Goal: Complete application form: Complete application form

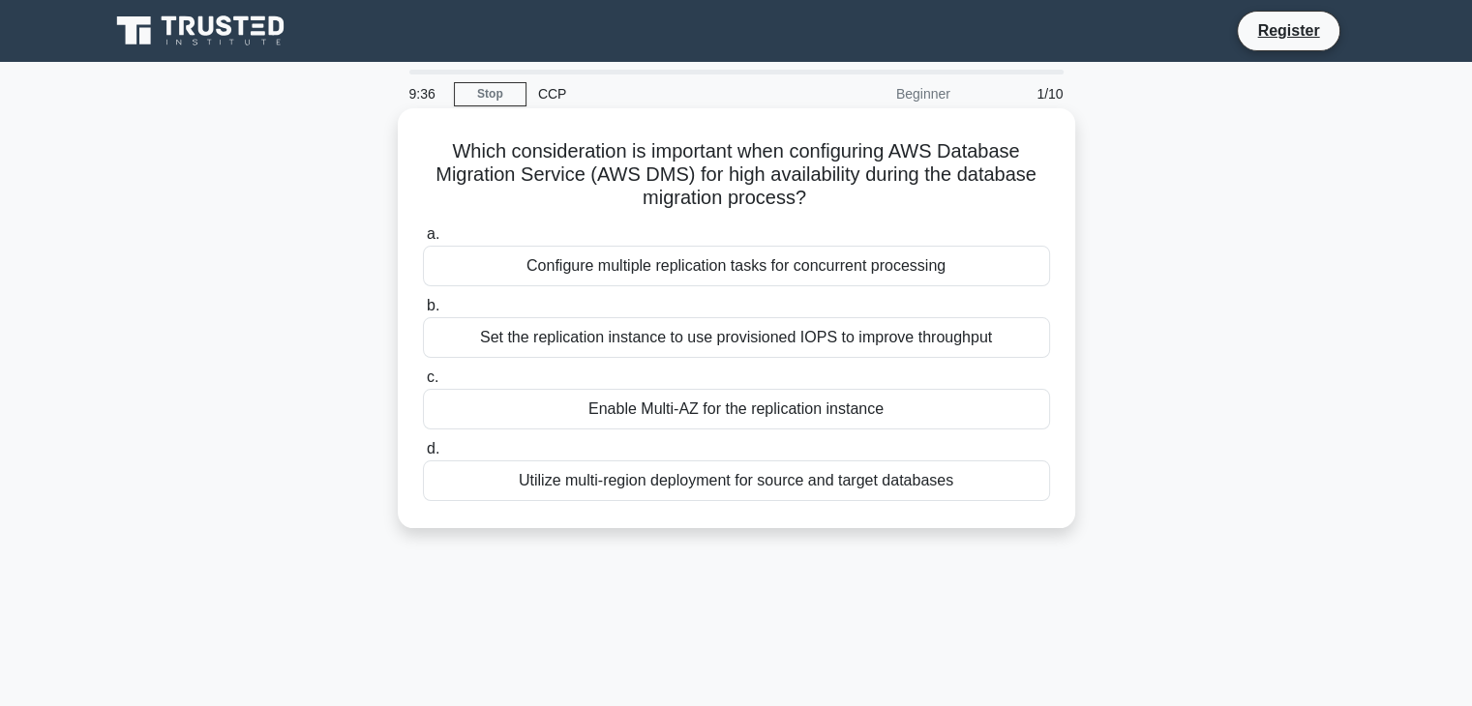
click at [739, 268] on div "Configure multiple replication tasks for concurrent processing" at bounding box center [736, 266] width 627 height 41
click at [423, 241] on input "a. Configure multiple replication tasks for concurrent processing" at bounding box center [423, 234] width 0 height 13
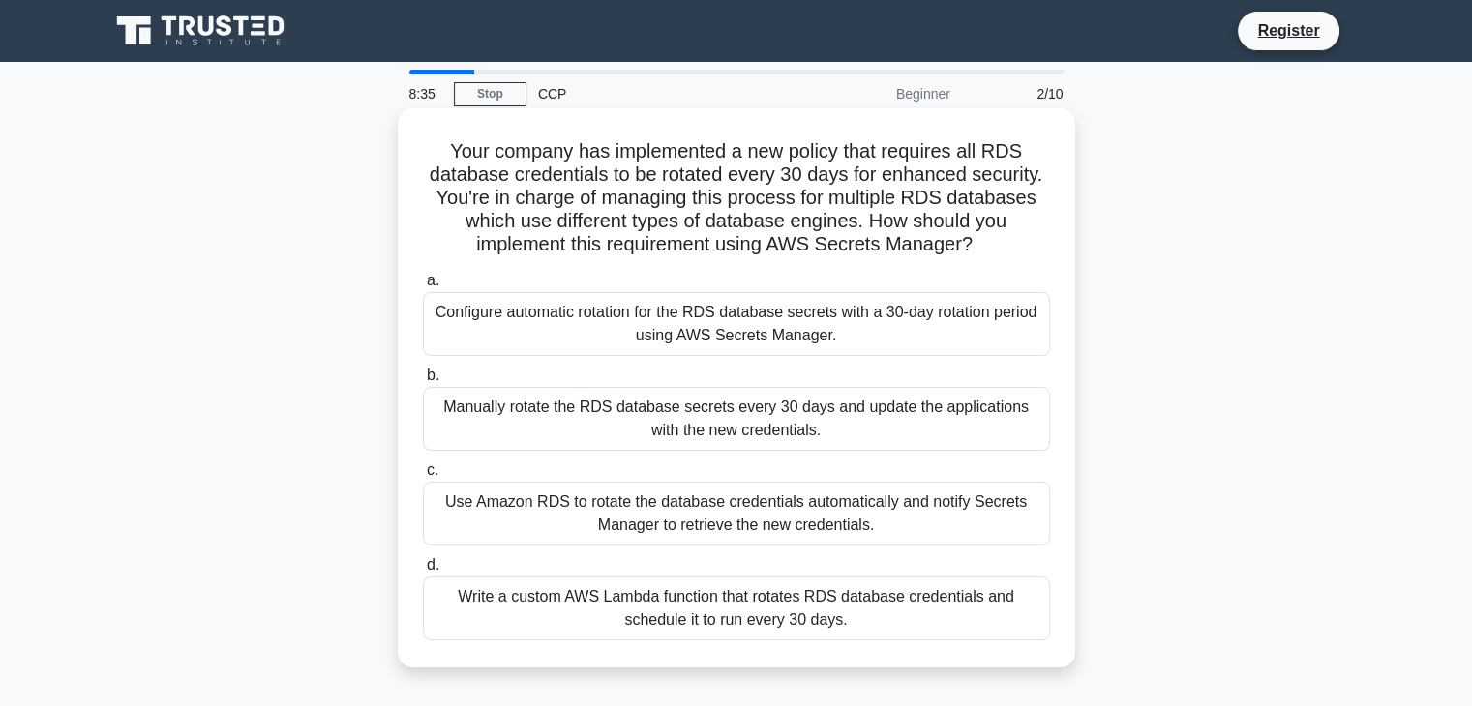
click at [676, 593] on div "Write a custom AWS Lambda function that rotates RDS database credentials and sc…" at bounding box center [736, 609] width 627 height 64
click at [423, 572] on input "d. Write a custom AWS Lambda function that rotates RDS database credentials and…" at bounding box center [423, 565] width 0 height 13
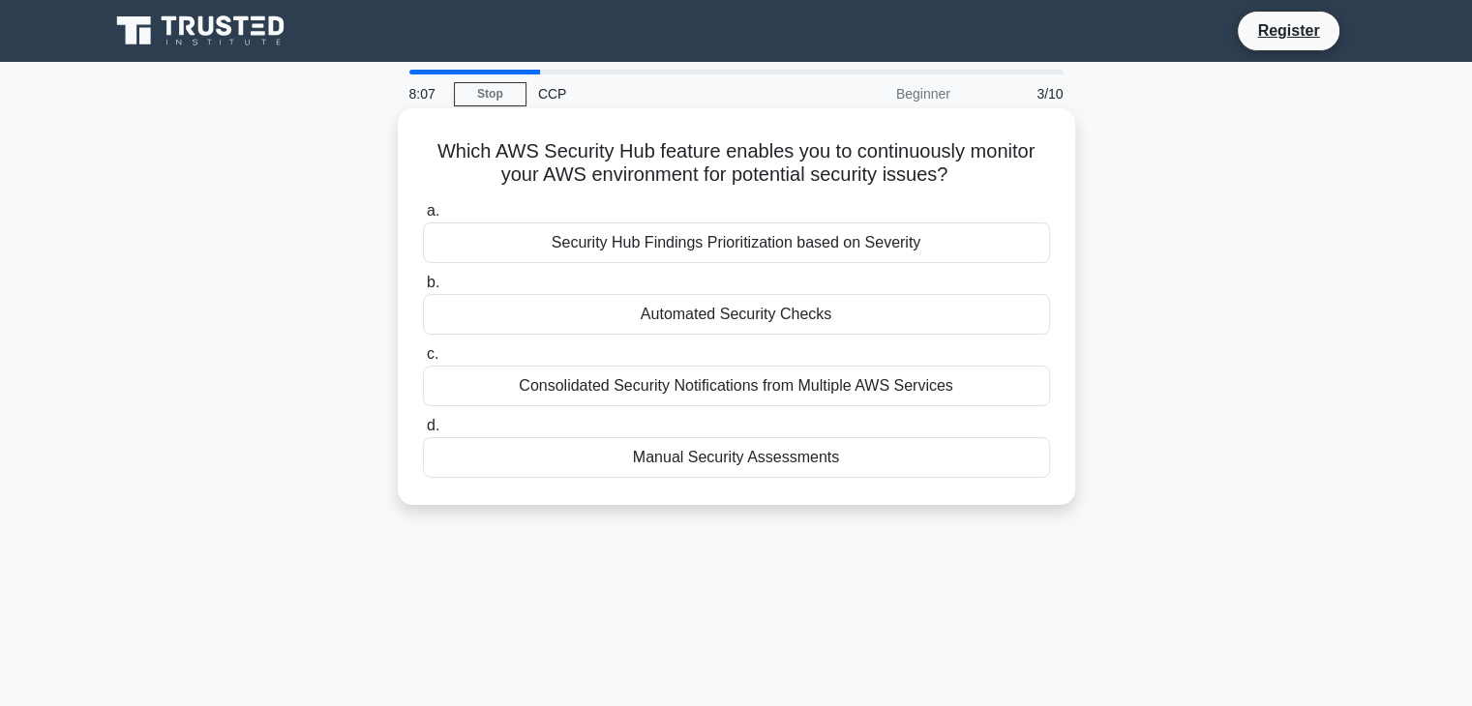
click at [717, 241] on div "Security Hub Findings Prioritization based on Severity" at bounding box center [736, 243] width 627 height 41
click at [423, 218] on input "a. Security Hub Findings Prioritization based on Severity" at bounding box center [423, 211] width 0 height 13
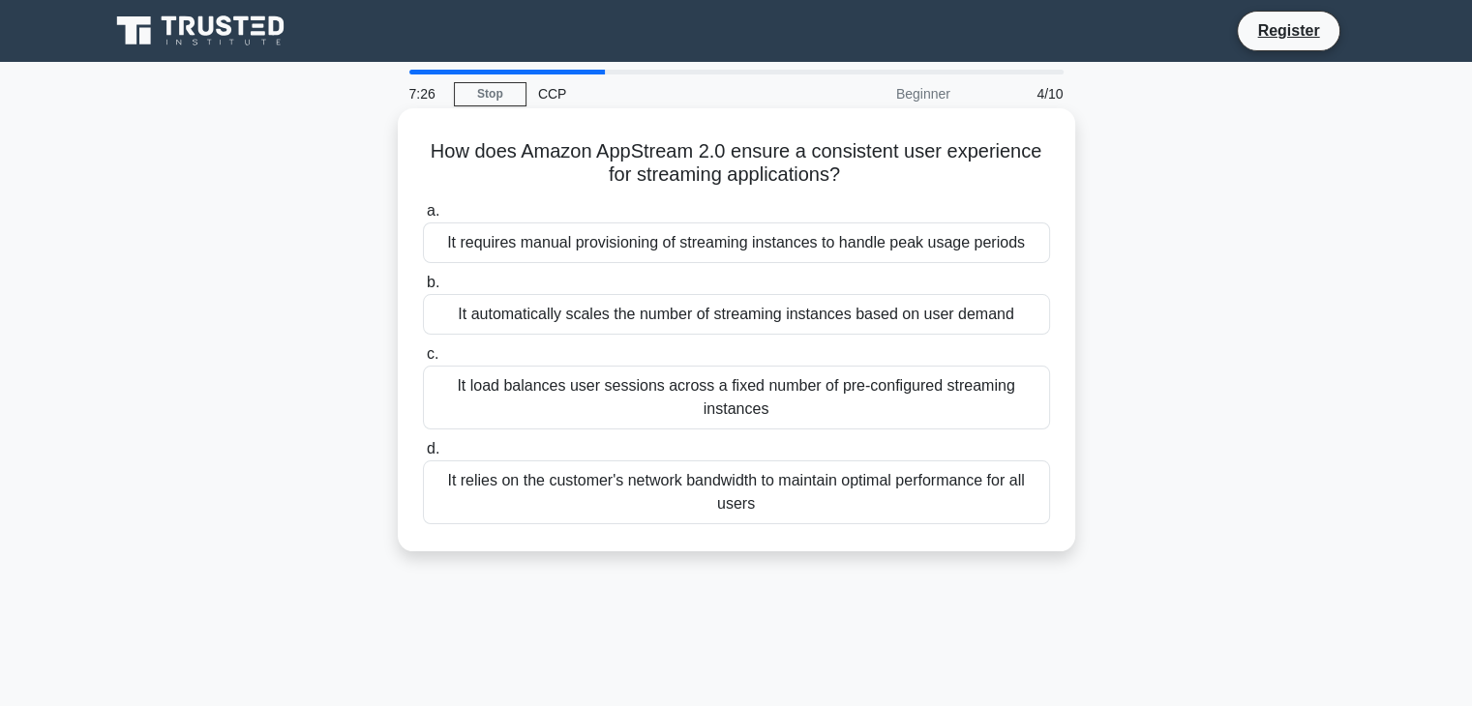
click at [731, 396] on div "It load balances user sessions across a fixed number of pre-configured streamin…" at bounding box center [736, 398] width 627 height 64
click at [423, 361] on input "c. It load balances user sessions across a fixed number of pre-configured strea…" at bounding box center [423, 354] width 0 height 13
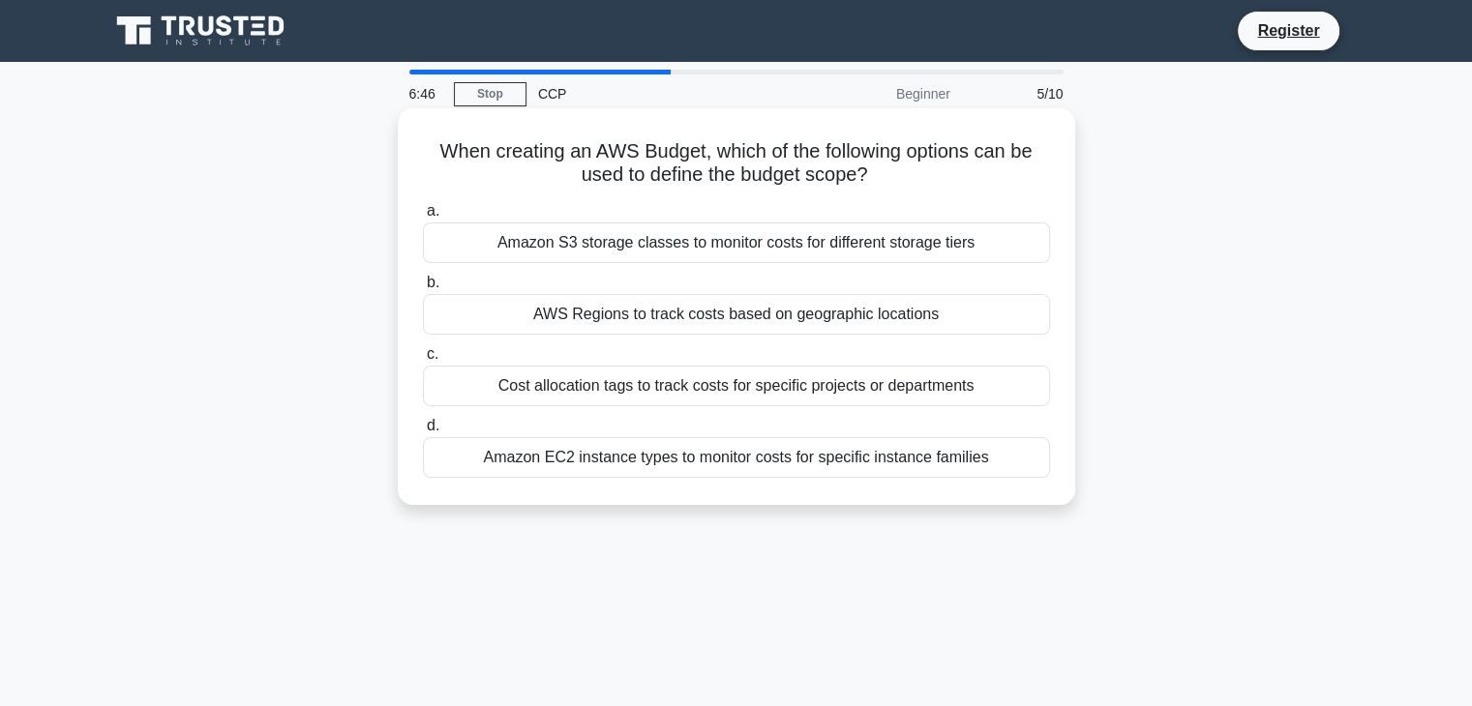
click at [701, 245] on div "Amazon S3 storage classes to monitor costs for different storage tiers" at bounding box center [736, 243] width 627 height 41
click at [423, 218] on input "a. Amazon S3 storage classes to monitor costs for different storage tiers" at bounding box center [423, 211] width 0 height 13
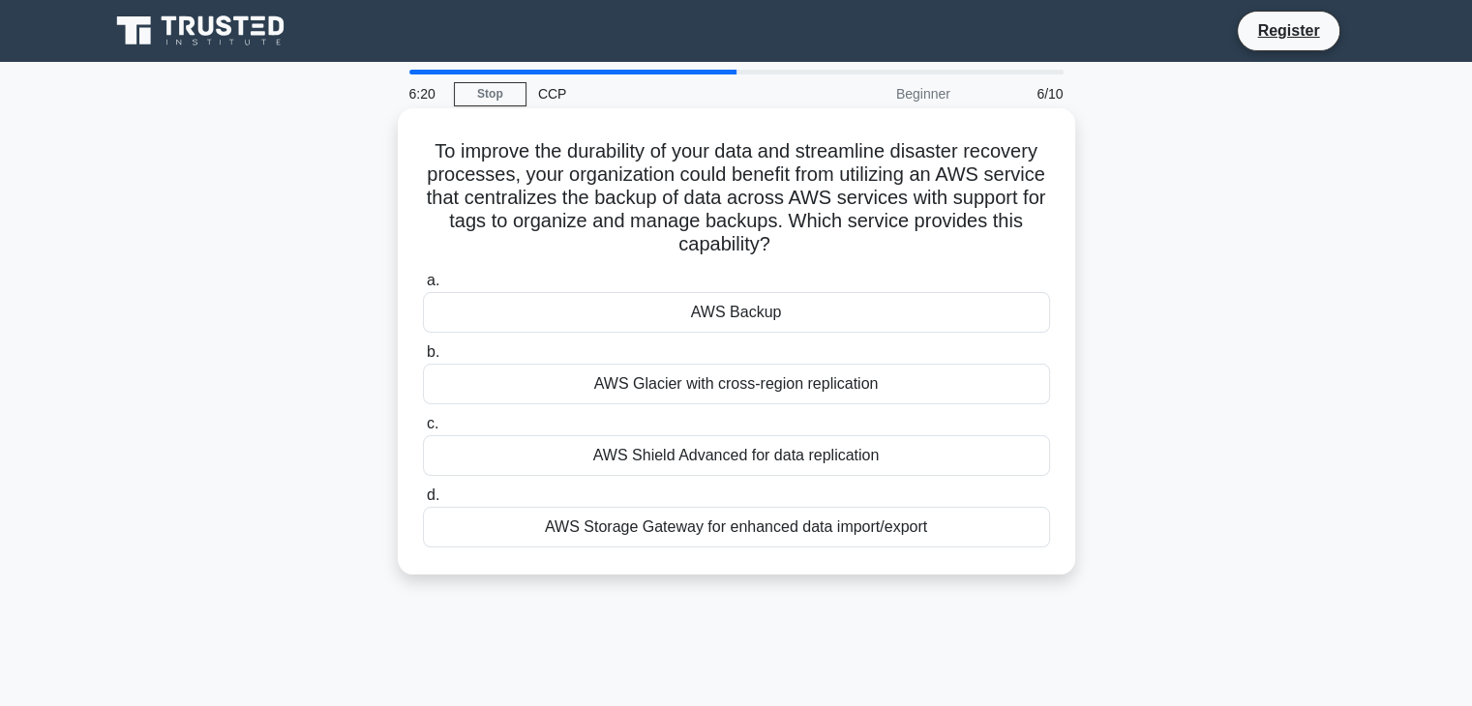
click at [717, 310] on div "AWS Backup" at bounding box center [736, 312] width 627 height 41
click at [423, 287] on input "a. AWS Backup" at bounding box center [423, 281] width 0 height 13
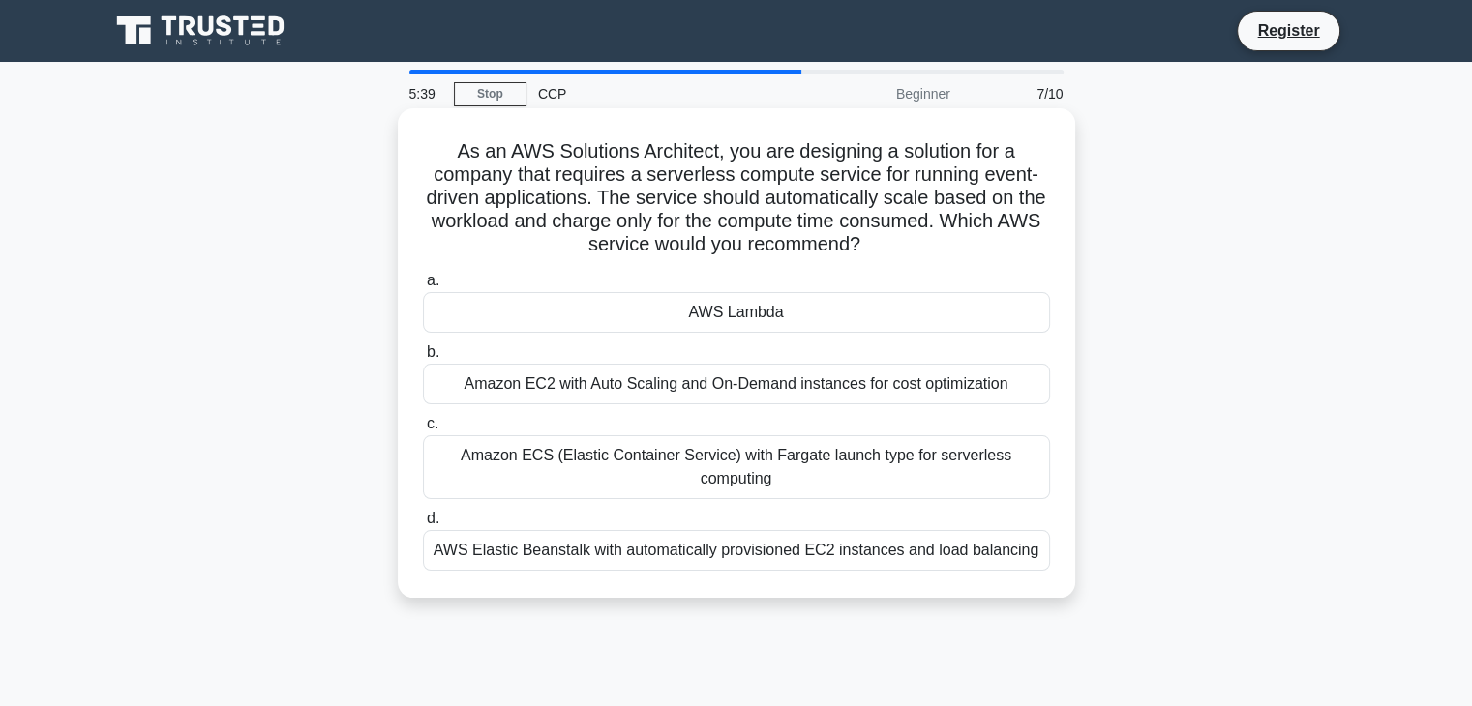
click at [763, 384] on div "Amazon EC2 with Auto Scaling and On-Demand instances for cost optimization" at bounding box center [736, 384] width 627 height 41
click at [423, 359] on input "b. Amazon EC2 with Auto Scaling and On-Demand instances for cost optimization" at bounding box center [423, 352] width 0 height 13
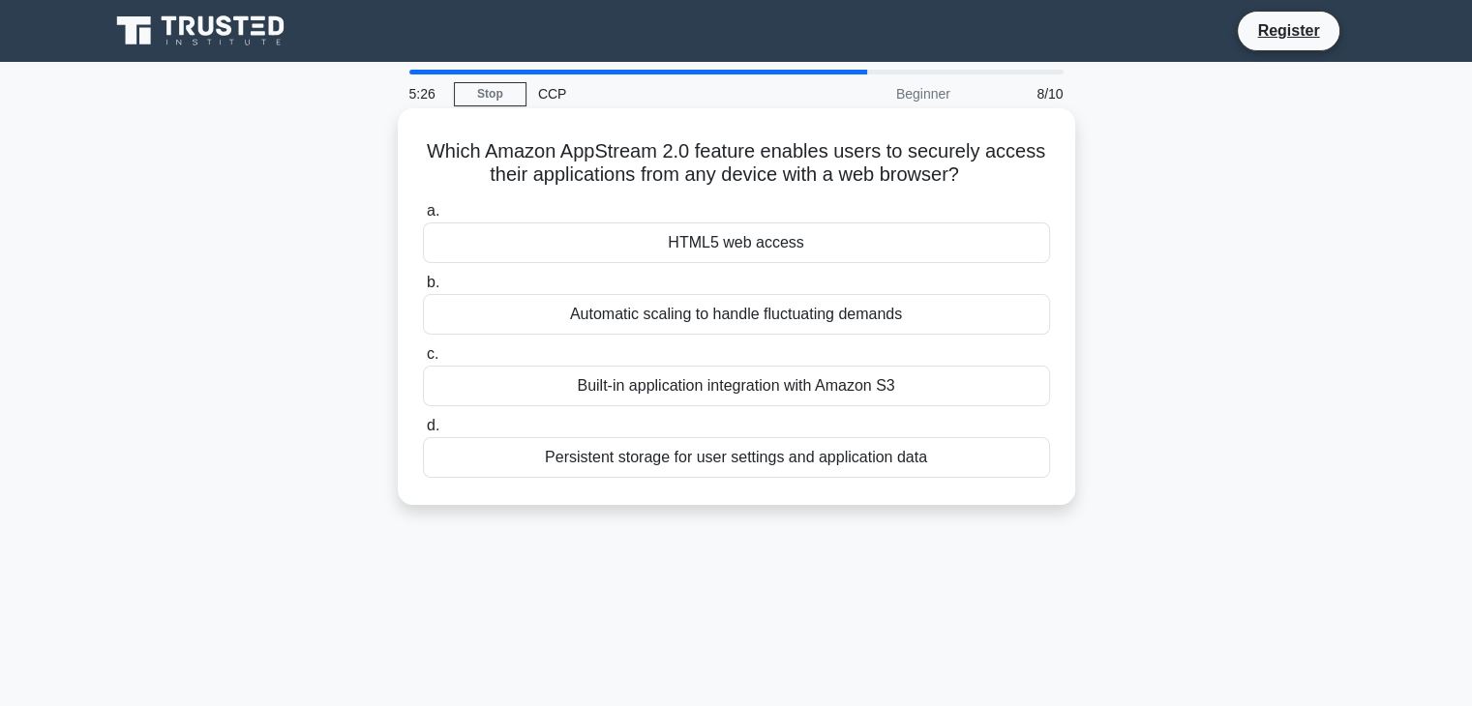
click at [743, 244] on div "HTML5 web access" at bounding box center [736, 243] width 627 height 41
click at [423, 218] on input "a. HTML5 web access" at bounding box center [423, 211] width 0 height 13
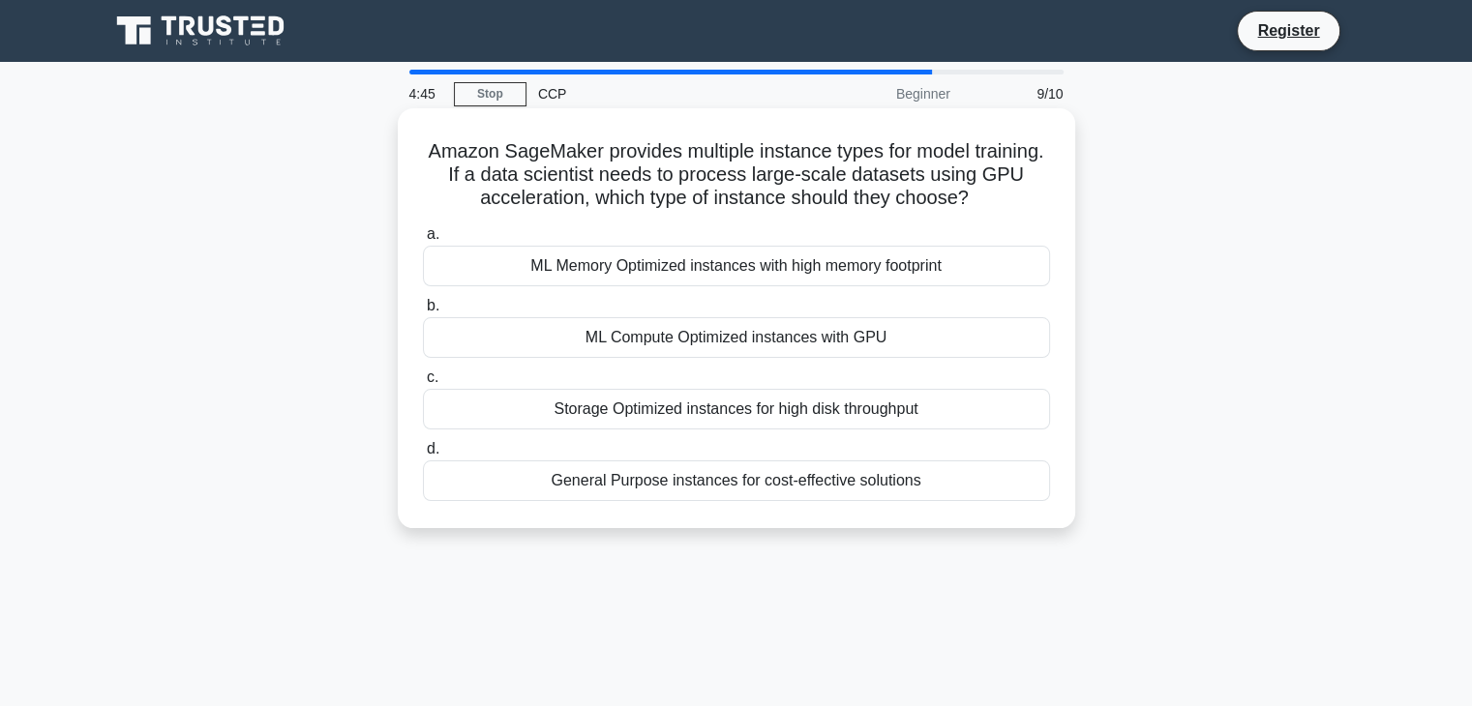
click at [856, 411] on div "Storage Optimized instances for high disk throughput" at bounding box center [736, 409] width 627 height 41
click at [423, 384] on input "c. Storage Optimized instances for high disk throughput" at bounding box center [423, 378] width 0 height 13
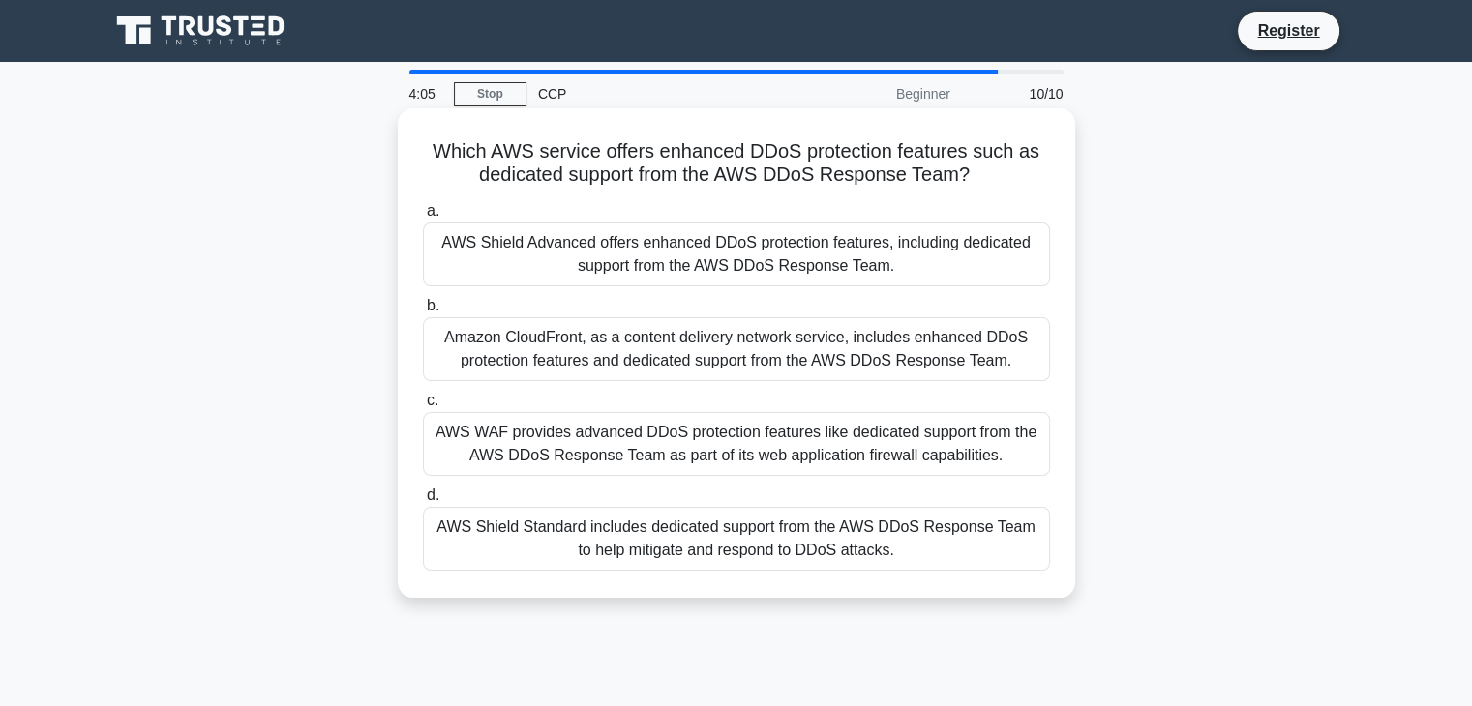
click at [644, 455] on div "AWS WAF provides advanced DDoS protection features like dedicated support from …" at bounding box center [736, 444] width 627 height 64
click at [423, 407] on input "c. AWS WAF provides advanced DDoS protection features like dedicated support fr…" at bounding box center [423, 401] width 0 height 13
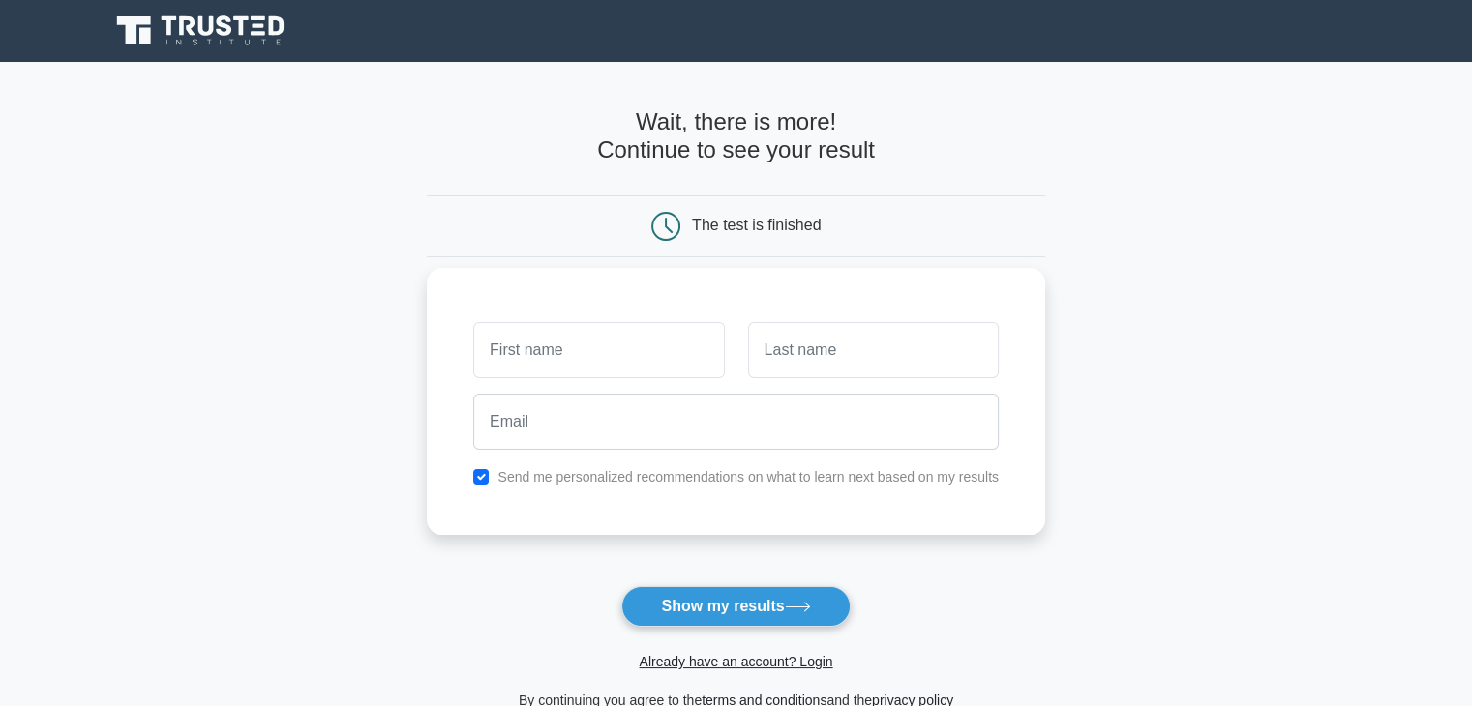
click at [546, 349] on input "text" at bounding box center [598, 350] width 251 height 56
type input "[PERSON_NAME]"
click at [782, 338] on input "text" at bounding box center [873, 350] width 251 height 56
type input "R"
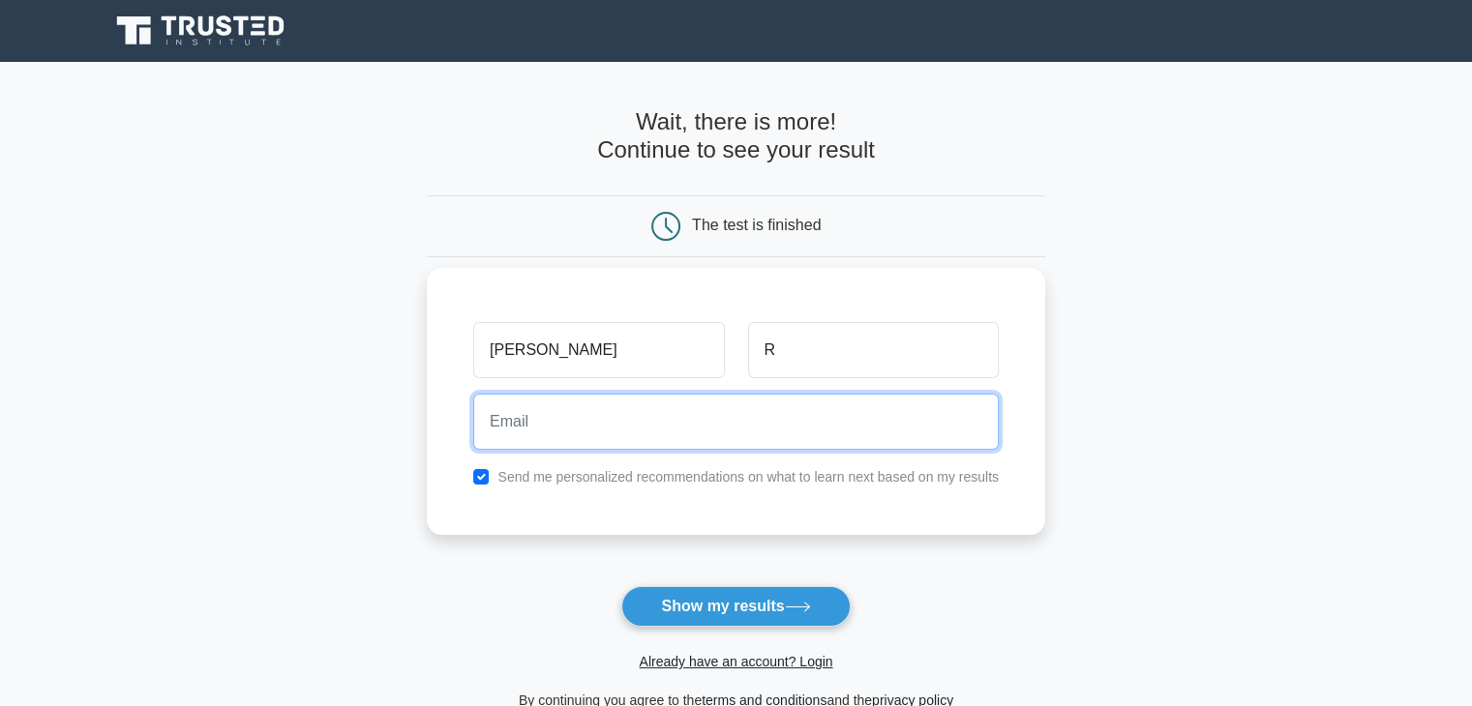
click at [583, 402] on input "email" at bounding box center [736, 422] width 526 height 56
type input "[EMAIL_ADDRESS][DOMAIN_NAME]"
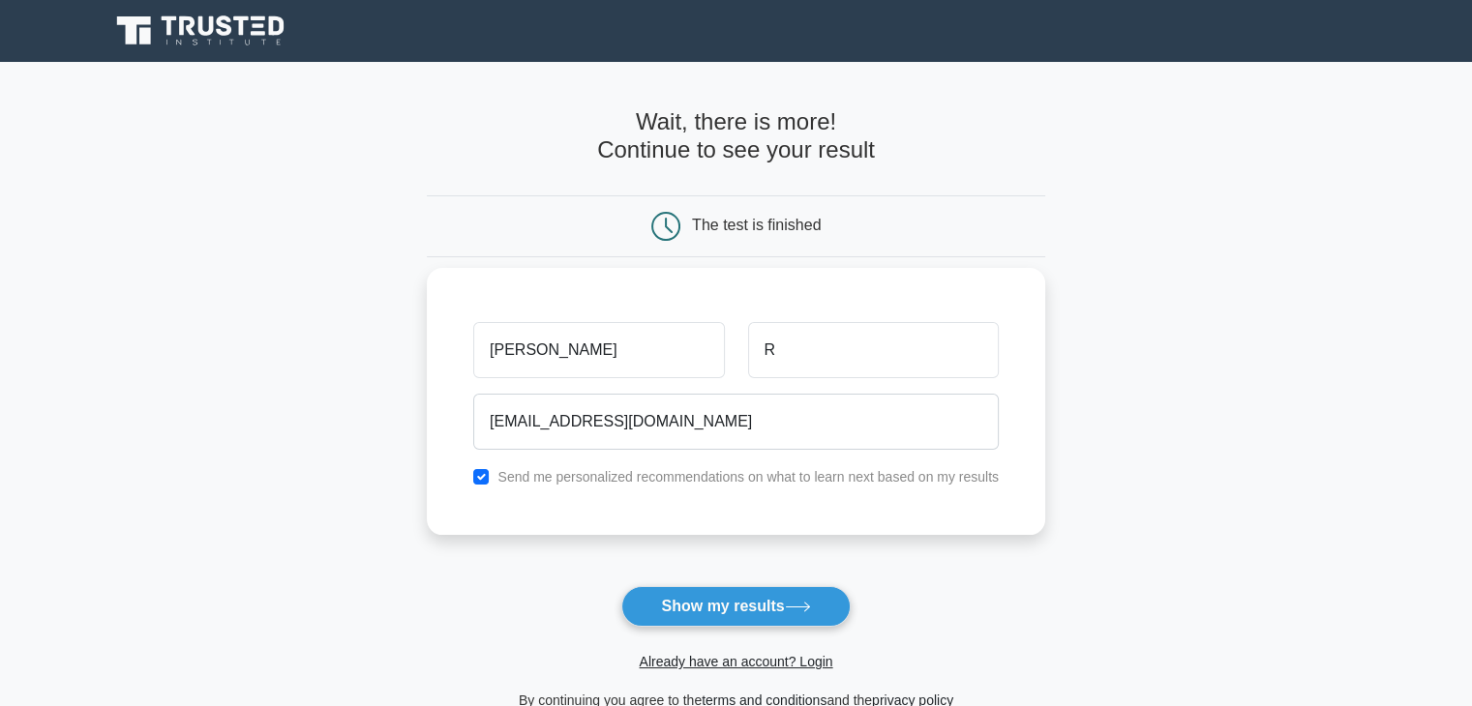
drag, startPoint x: 714, startPoint y: 608, endPoint x: 959, endPoint y: 453, distance: 289.7
click at [714, 606] on button "Show my results" at bounding box center [735, 606] width 228 height 41
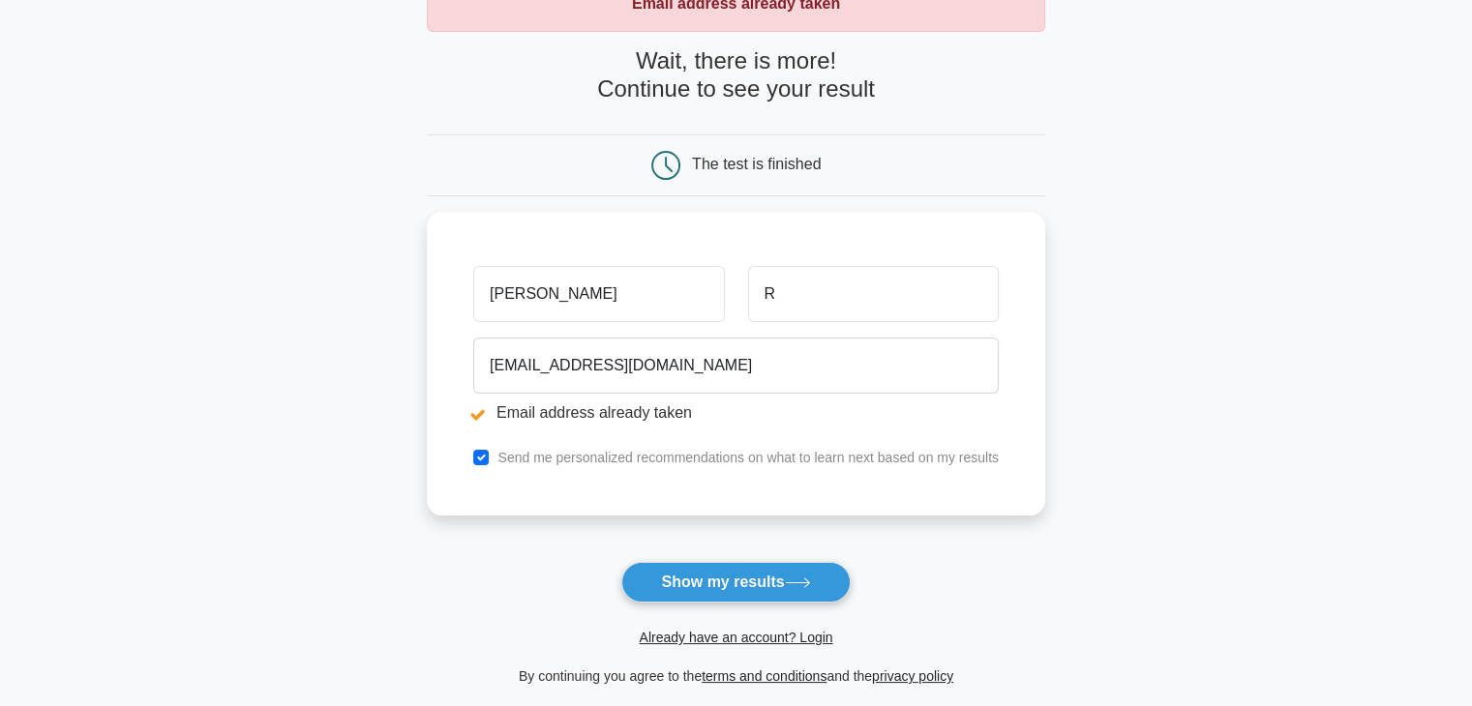
scroll to position [194, 0]
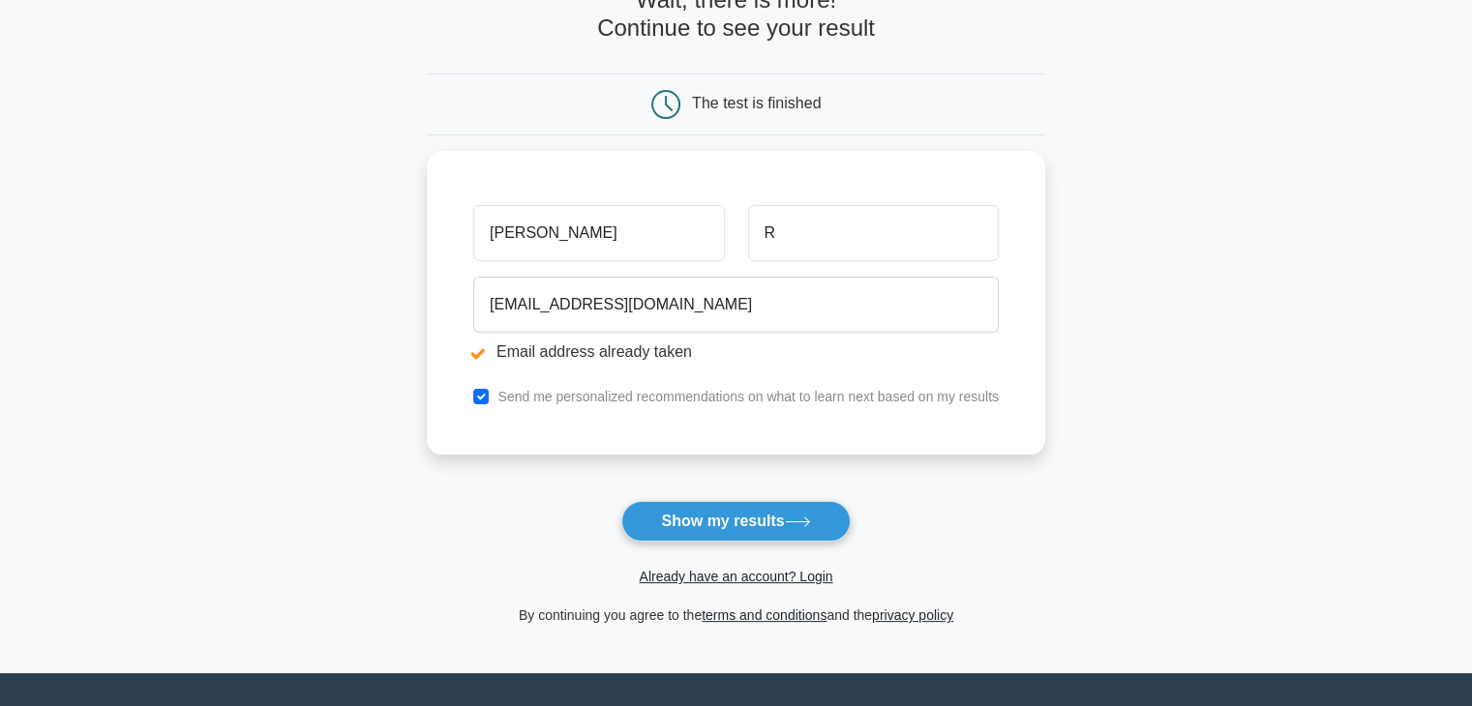
drag, startPoint x: 719, startPoint y: 518, endPoint x: 839, endPoint y: 475, distance: 127.3
click at [719, 517] on button "Show my results" at bounding box center [735, 521] width 228 height 41
